Goal: Transaction & Acquisition: Download file/media

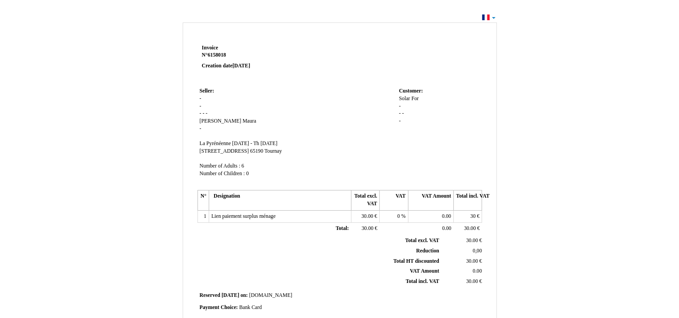
click at [402, 66] on td at bounding box center [396, 63] width 171 height 43
click at [408, 103] on div "Solar Solar For For - - - -" at bounding box center [439, 114] width 81 height 38
click at [397, 111] on td "Customer: Customer: Solar Solar For For - - - -" at bounding box center [439, 136] width 85 height 102
click at [416, 111] on div "Solar Solar For For - - - -" at bounding box center [439, 114] width 81 height 38
click at [402, 107] on div "Solar Solar For For - - - -" at bounding box center [439, 114] width 81 height 38
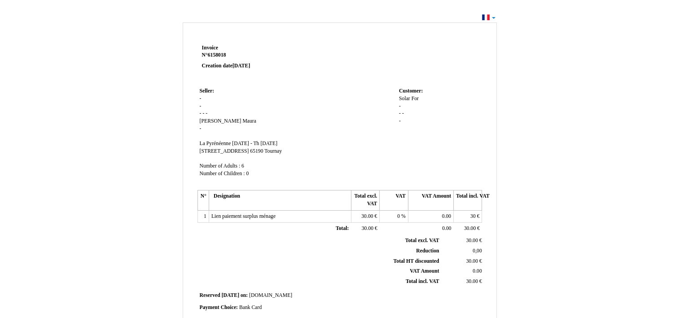
click at [345, 48] on td at bounding box center [396, 63] width 171 height 43
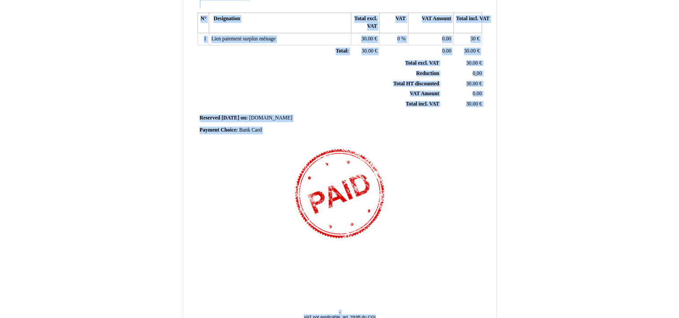
scroll to position [190, 0]
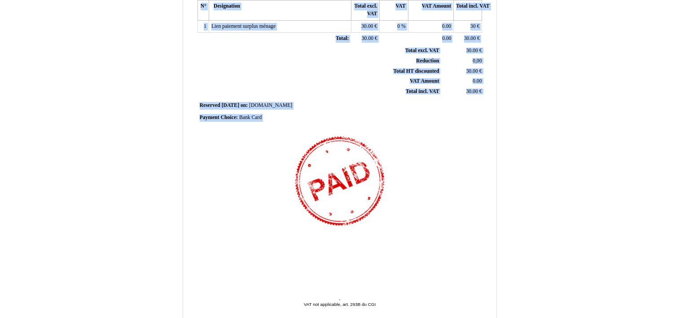
drag, startPoint x: 202, startPoint y: 47, endPoint x: 481, endPoint y: 267, distance: 355.1
click at [481, 267] on div "Invoice Invoice N° 6158018 6158018 Creation date [DATE] Seller: Seller: - - - -…" at bounding box center [340, 64] width 288 height 424
drag, startPoint x: 481, startPoint y: 267, endPoint x: 588, endPoint y: 194, distance: 129.1
click at [588, 194] on div "Invoice Invoice N° 6158018 6158018 Creation date [DATE] Seller: Seller: - - - -…" at bounding box center [339, 83] width 525 height 507
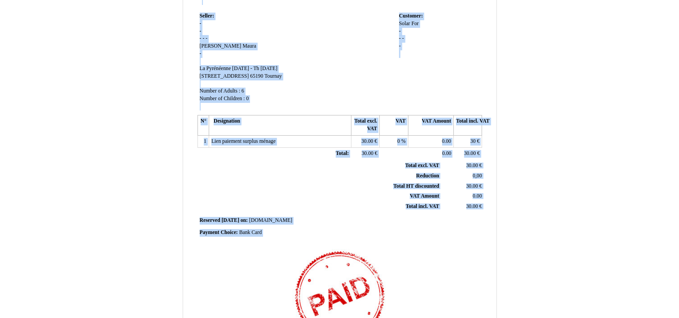
scroll to position [209, 0]
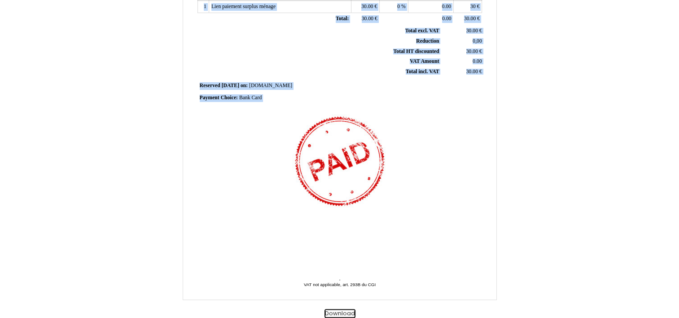
click at [344, 310] on button "Download" at bounding box center [339, 313] width 31 height 9
